Goal: Transaction & Acquisition: Purchase product/service

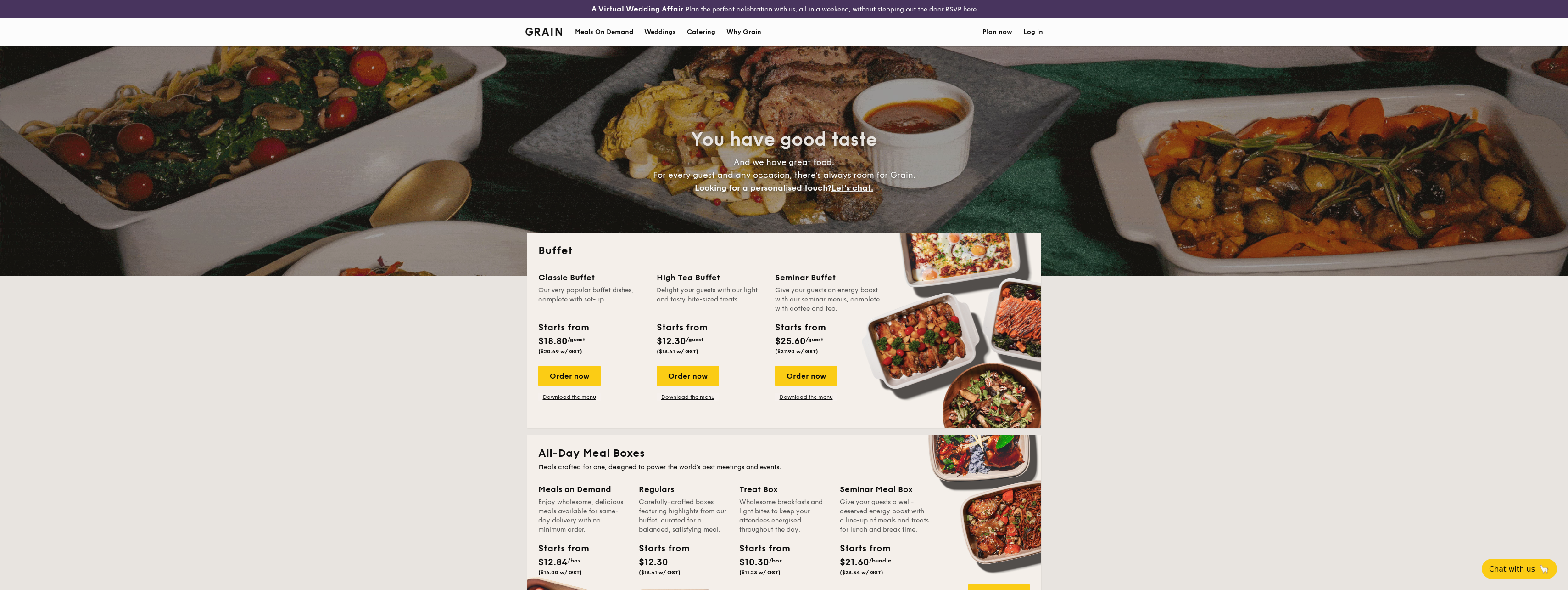
select select
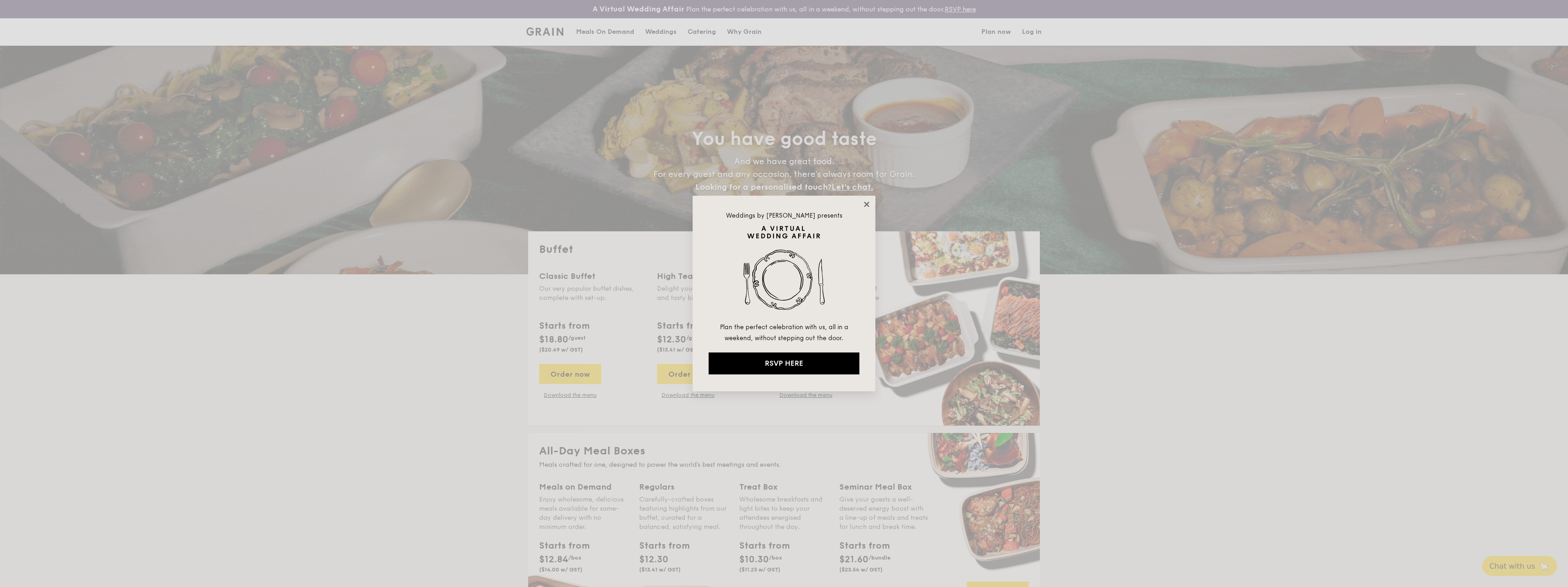
click at [866, 205] on icon at bounding box center [866, 203] width 5 height 5
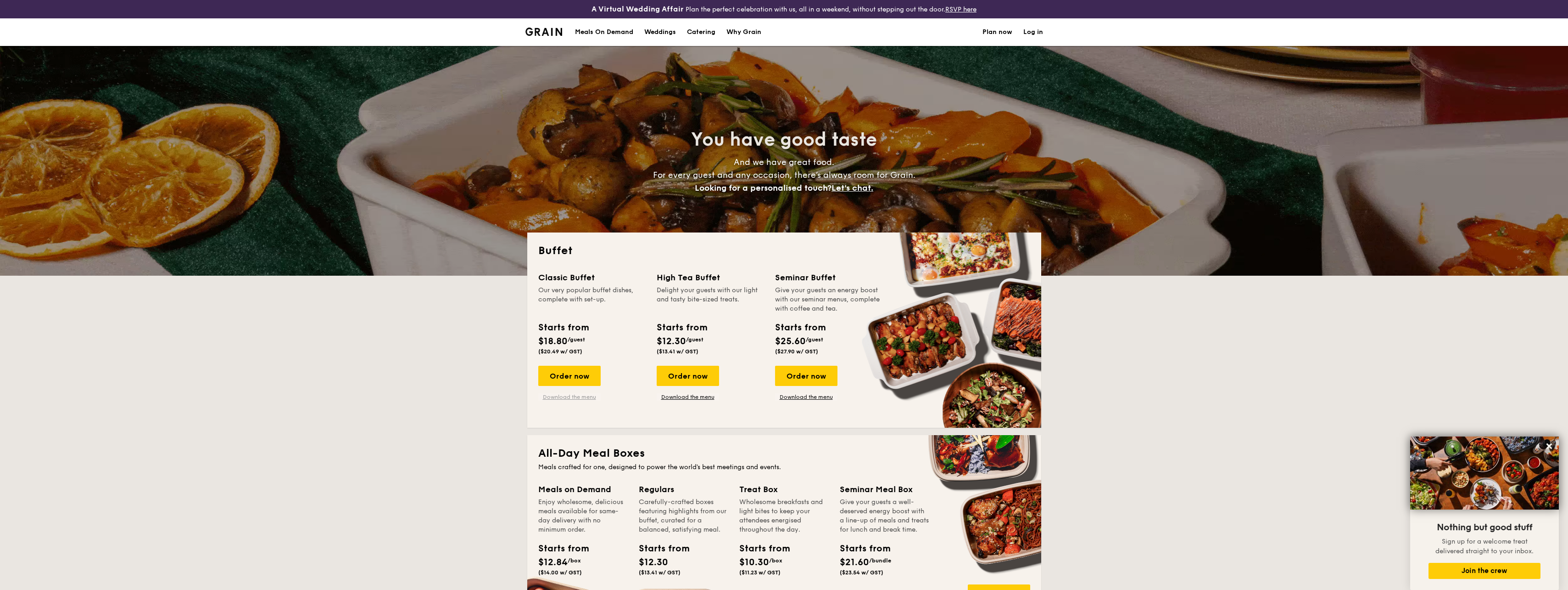
click at [576, 394] on link "Download the menu" at bounding box center [570, 396] width 63 height 7
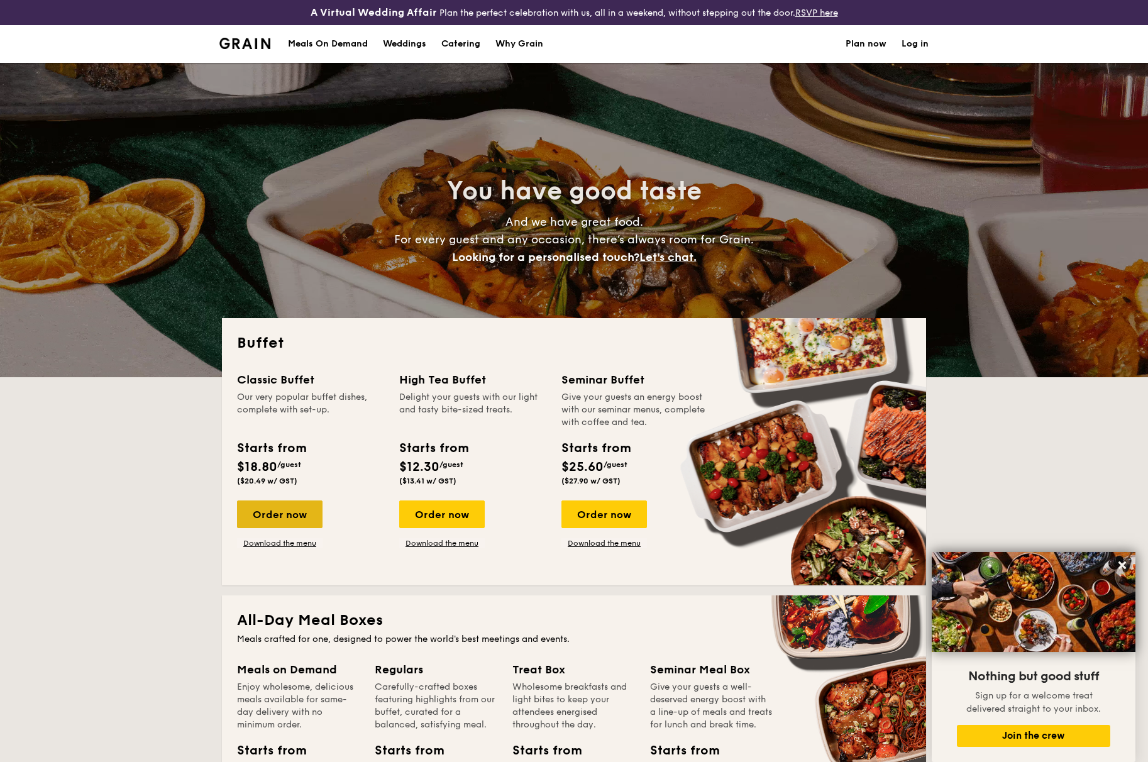
click at [286, 511] on div "Order now" at bounding box center [280, 515] width 86 height 28
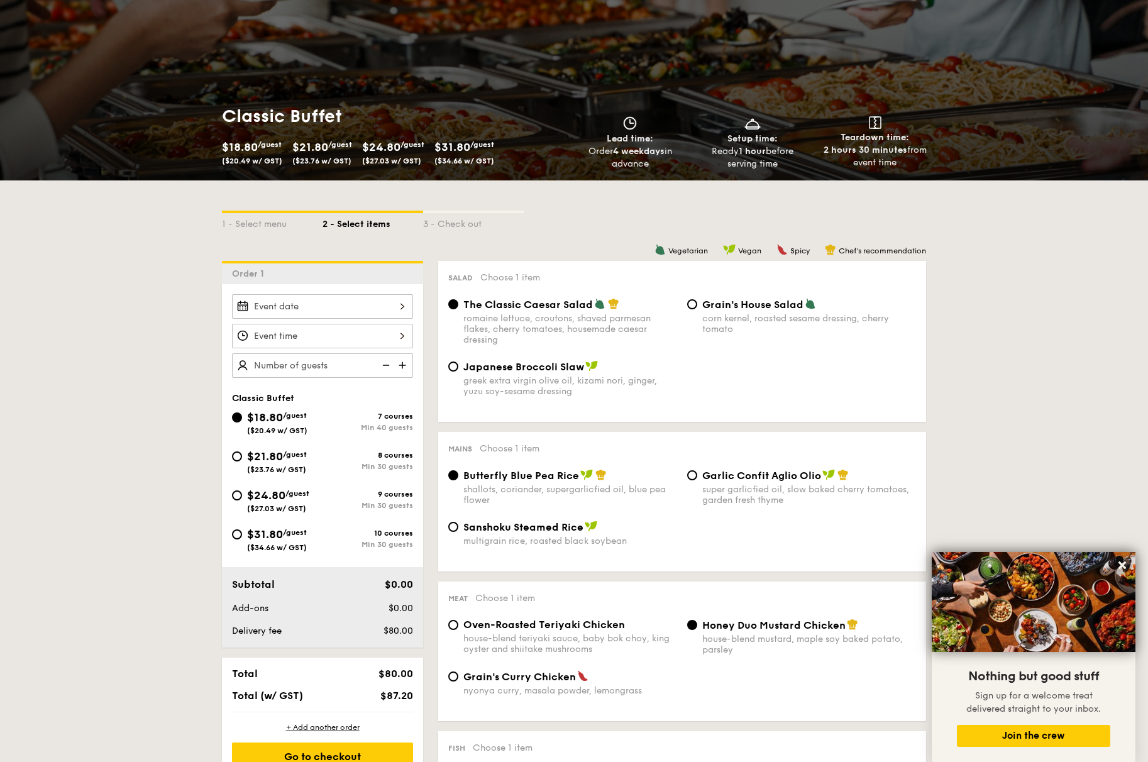
scroll to position [126, 0]
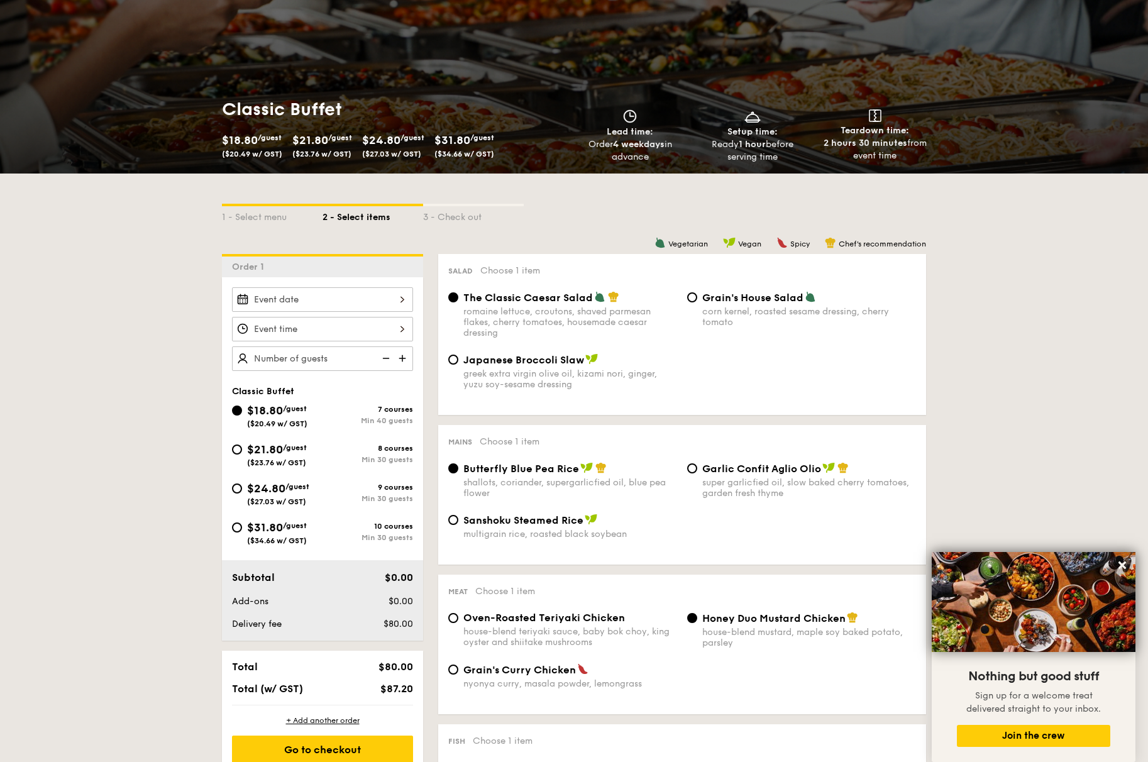
click at [343, 301] on input "Smoked Mesquite Whole Chicken brined in our in-house blend of herbs and spices,…" at bounding box center [322, 299] width 181 height 25
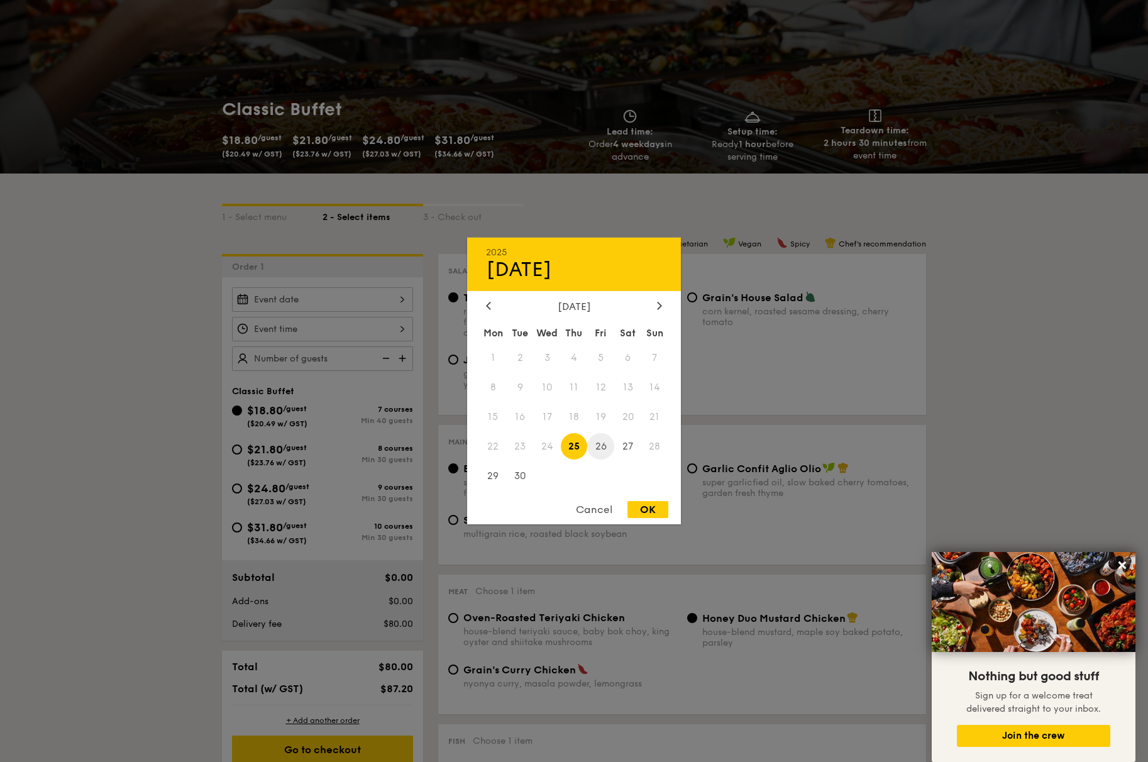
drag, startPoint x: 623, startPoint y: 449, endPoint x: 596, endPoint y: 454, distance: 26.9
click at [596, 454] on div "Mon Tue Wed Thu Fri Sat Sun 1 2 3 4 5 6 7 8 9 10 11 12 13 14 15 16 17 18 19 20 …" at bounding box center [574, 407] width 214 height 170
click at [599, 448] on span "26" at bounding box center [600, 446] width 27 height 27
click at [606, 442] on span "26" at bounding box center [600, 446] width 27 height 27
click at [659, 509] on div "OK" at bounding box center [648, 509] width 41 height 17
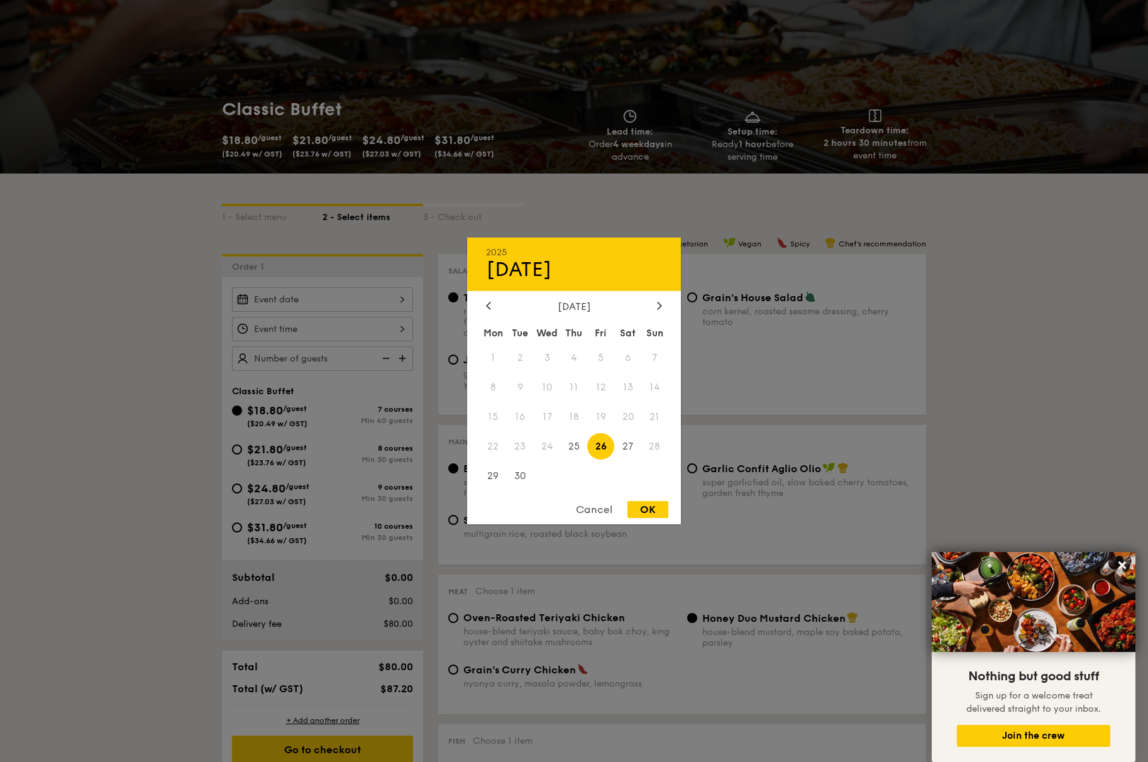
type input "[DATE]"
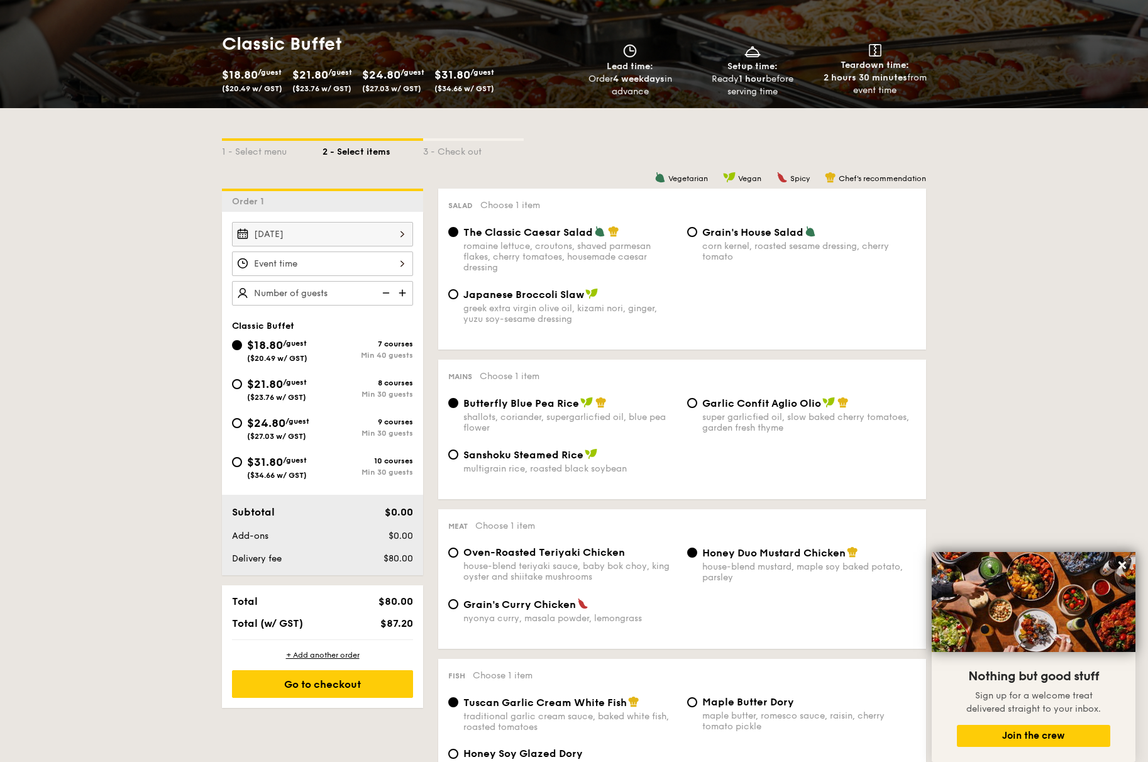
scroll to position [252, 0]
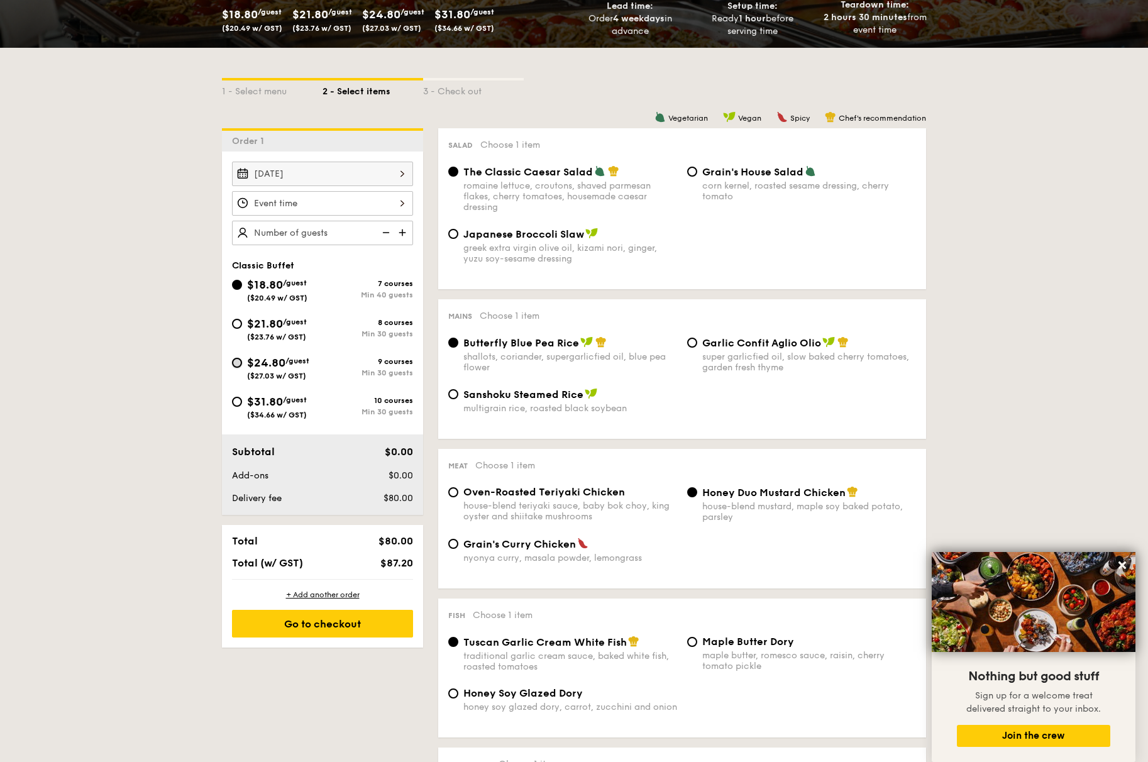
click at [232, 364] on input "$24.80 /guest ($27.03 w/ GST) 9 courses Min 30 guests" at bounding box center [237, 363] width 10 height 10
radio input "true"
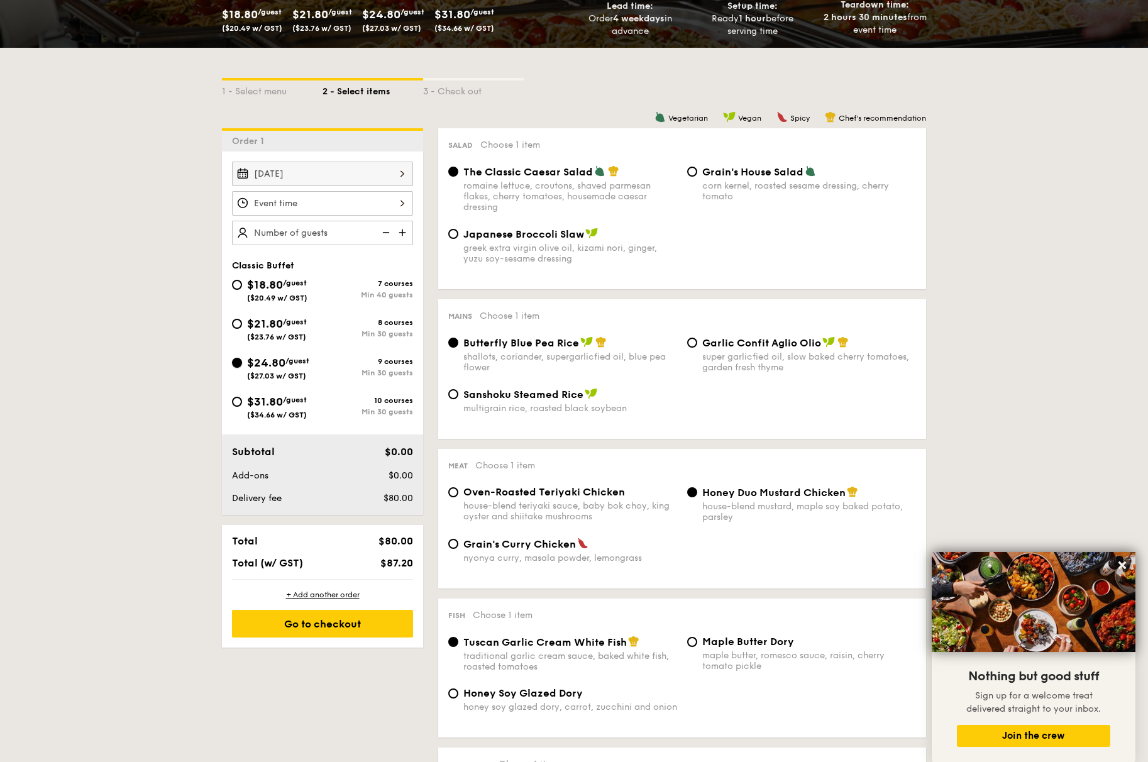
radio input "true"
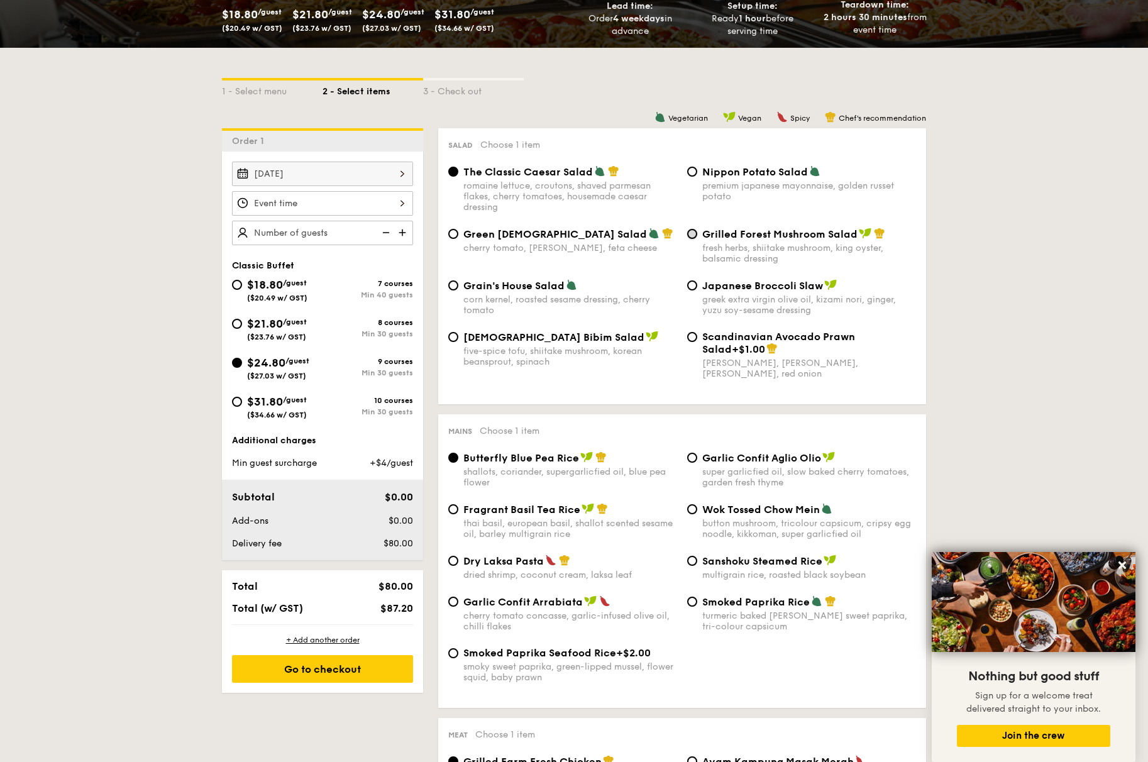
click at [696, 235] on input "Grilled Forest Mushroom Salad fresh herbs, shiitake mushroom, king oyster, bals…" at bounding box center [692, 234] width 10 height 10
radio input "true"
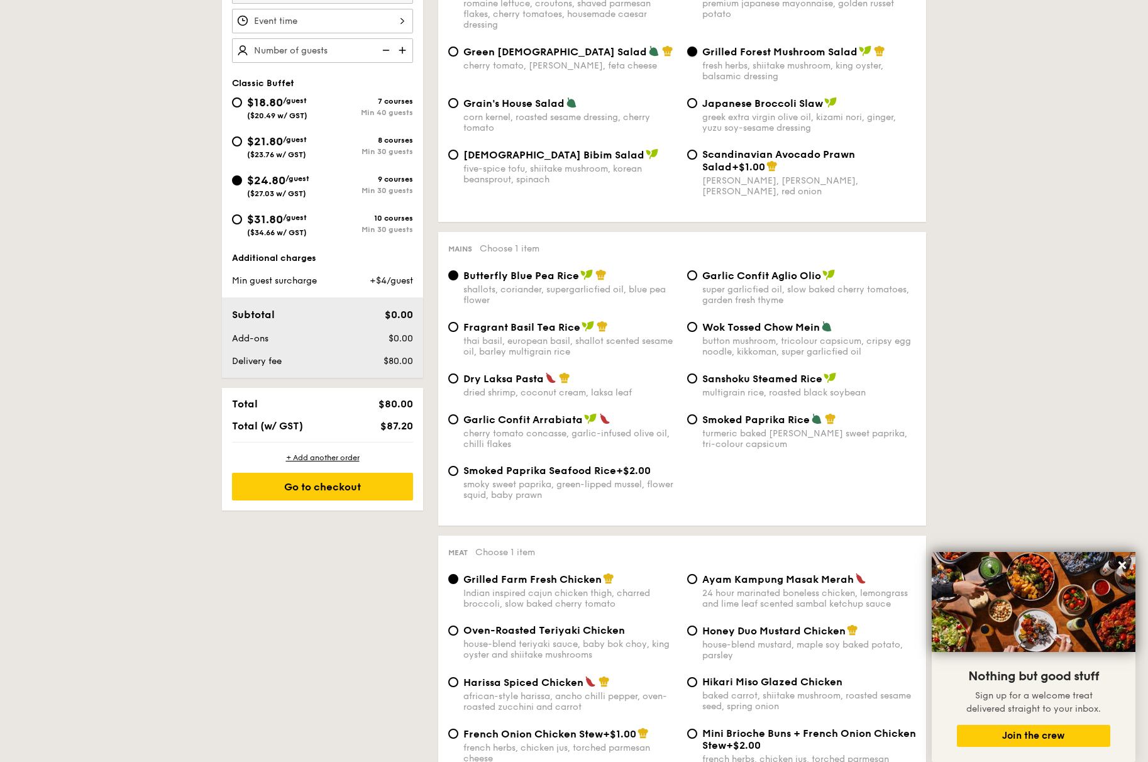
scroll to position [440, 0]
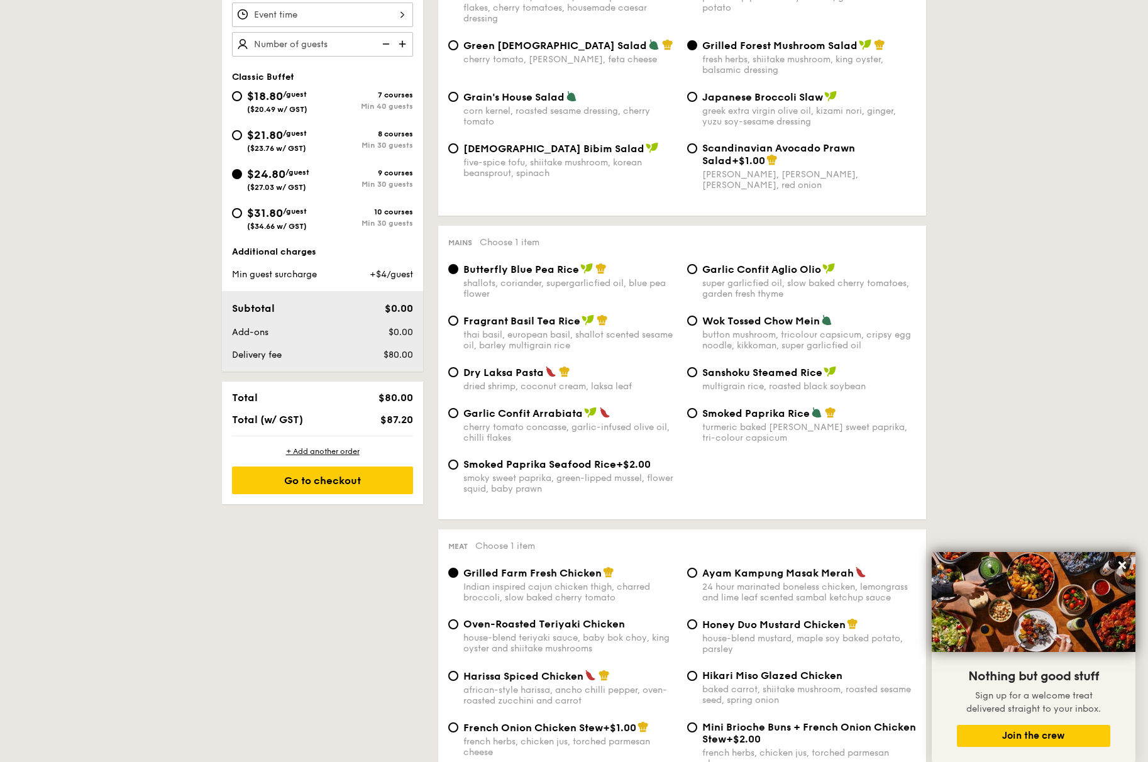
click at [466, 326] on span "Fragrant Basil Tea Rice" at bounding box center [521, 321] width 117 height 12
click at [458, 326] on input "Fragrant Basil Tea Rice thai basil, european basil, shallot scented sesame oil,…" at bounding box center [453, 321] width 10 height 10
radio input "true"
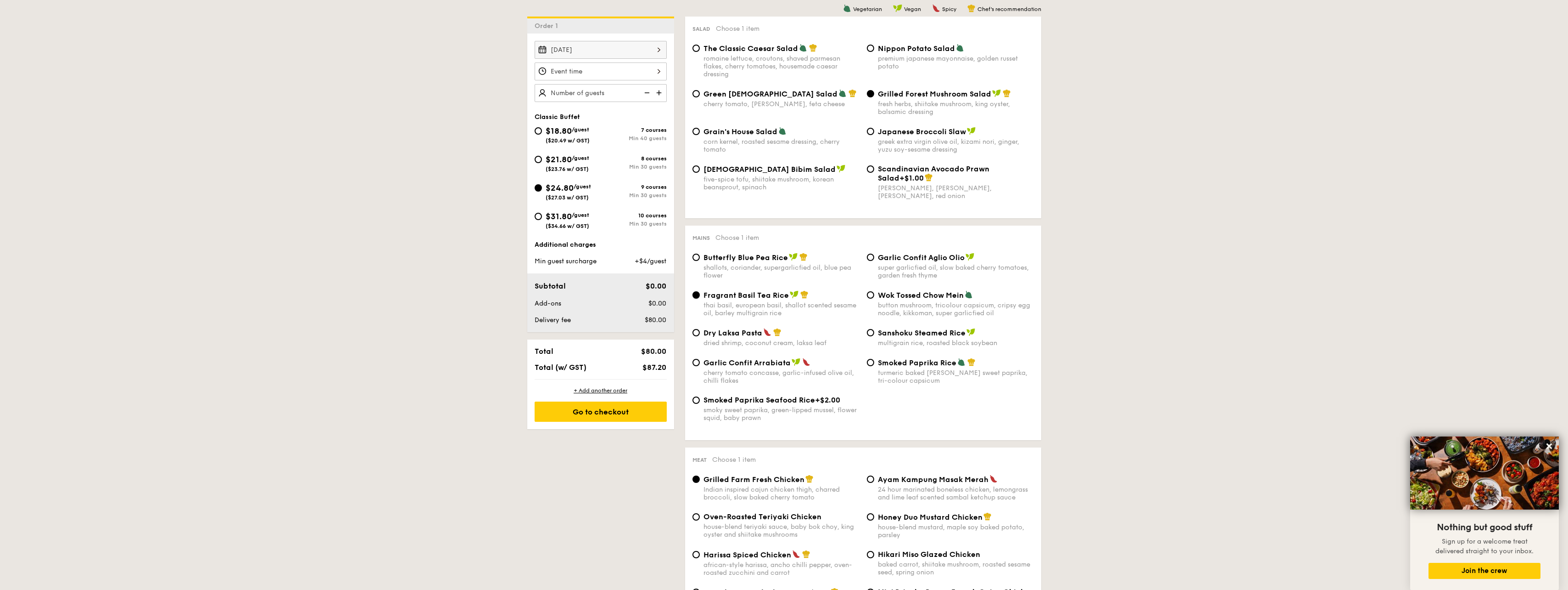
scroll to position [0, 0]
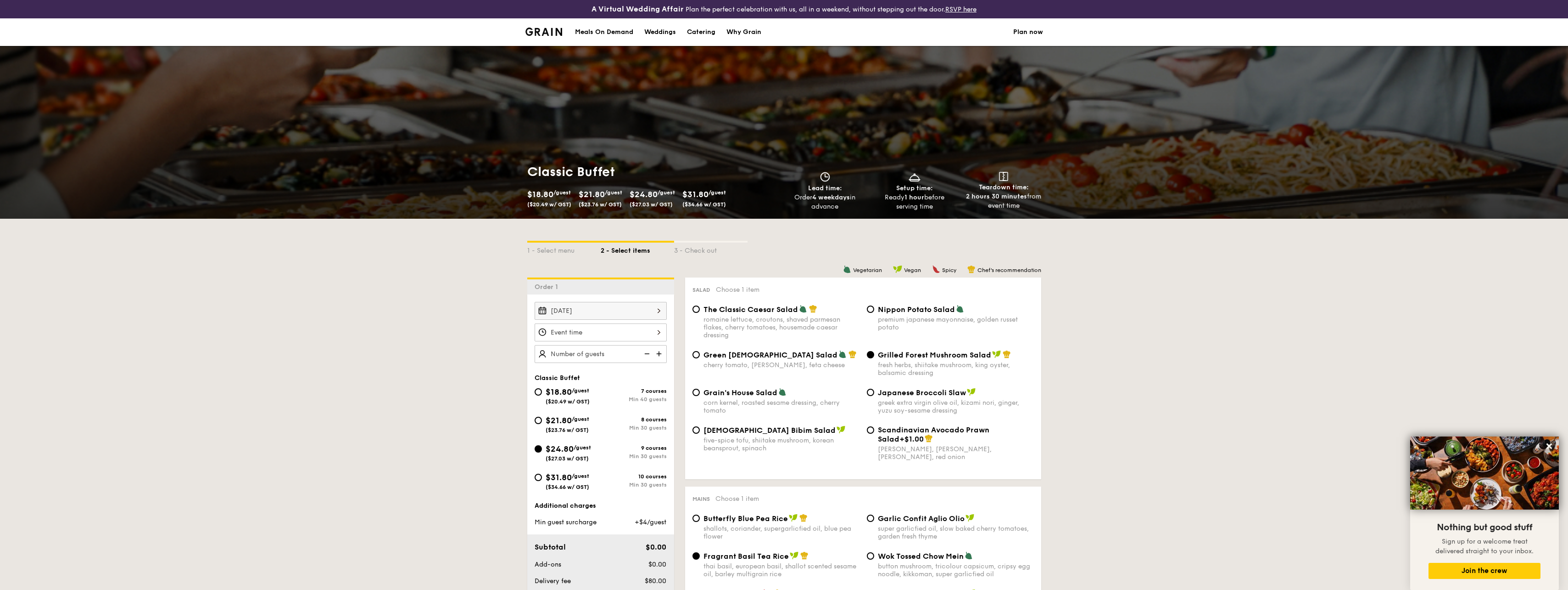
click at [628, 311] on input "[DATE]" at bounding box center [600, 310] width 132 height 18
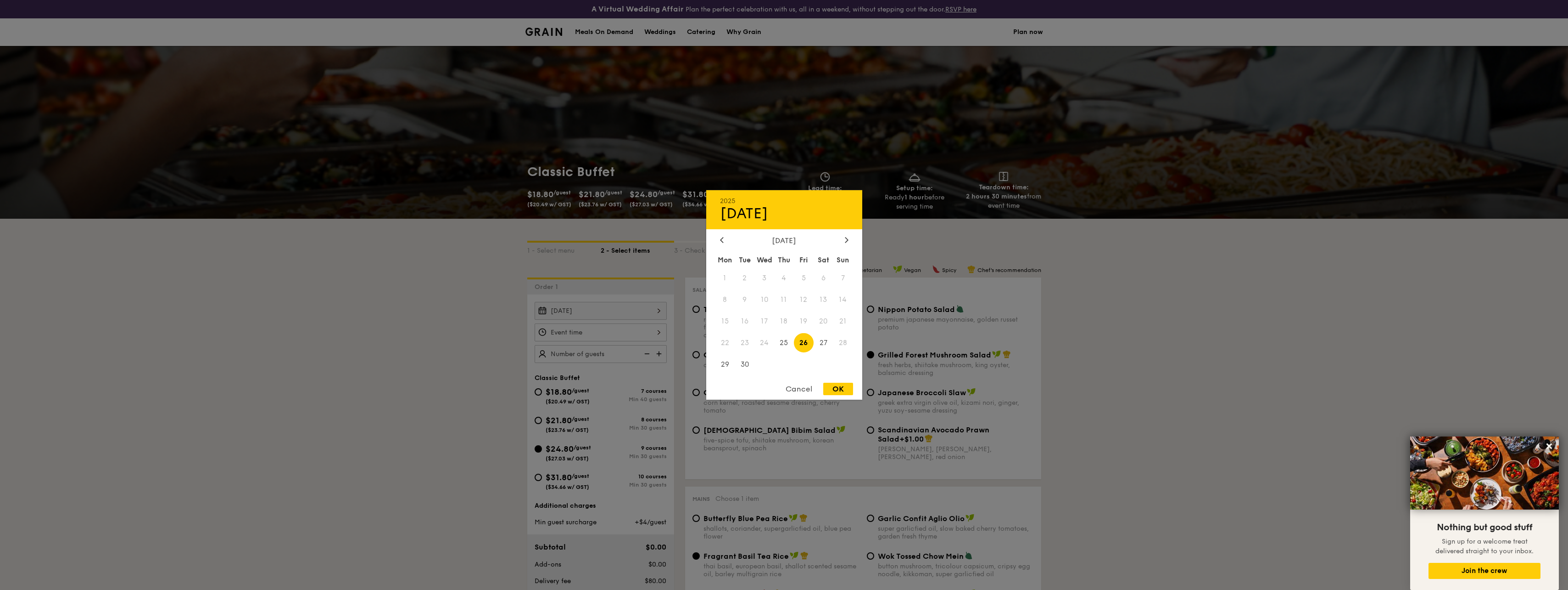
click at [1186, 407] on div at bounding box center [784, 295] width 1568 height 590
